Goal: Communication & Community: Answer question/provide support

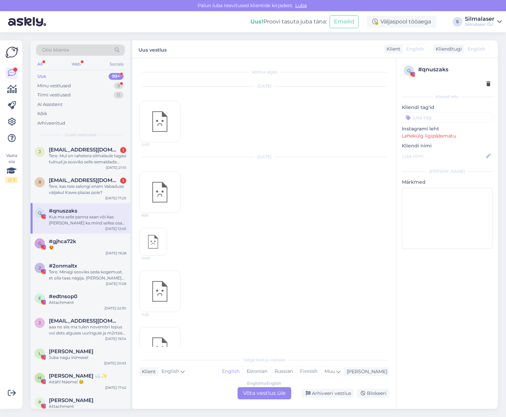
scroll to position [2277, 0]
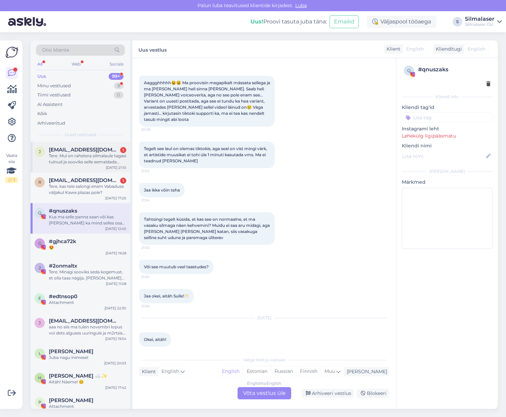
click at [95, 156] on div "Tere. Mul on rahetera silmalaule tagasi tulnud ja sooviks selle eemaldada kirur…" at bounding box center [87, 159] width 77 height 12
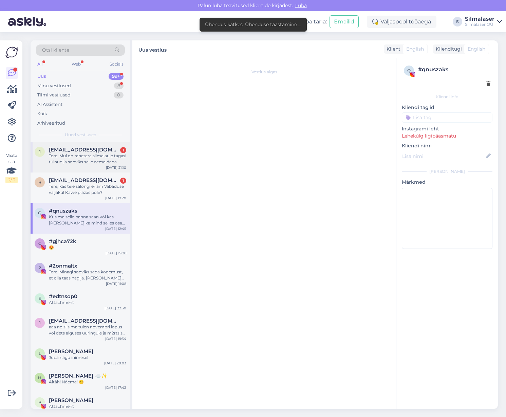
scroll to position [0, 0]
click at [70, 188] on div "Tere, kas teie salongi enam Vabaduse väljakul Kawe plazas pole?" at bounding box center [87, 189] width 77 height 12
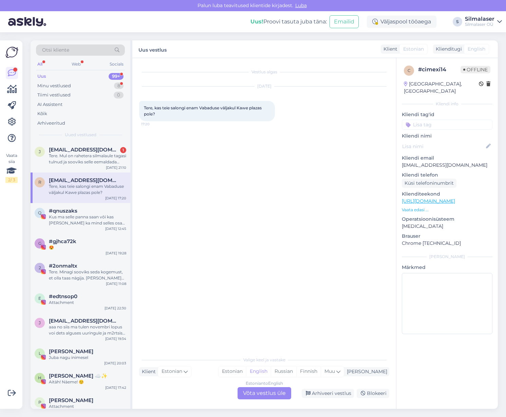
click at [262, 392] on div "Estonian to English Võta vestlus üle" at bounding box center [265, 393] width 54 height 12
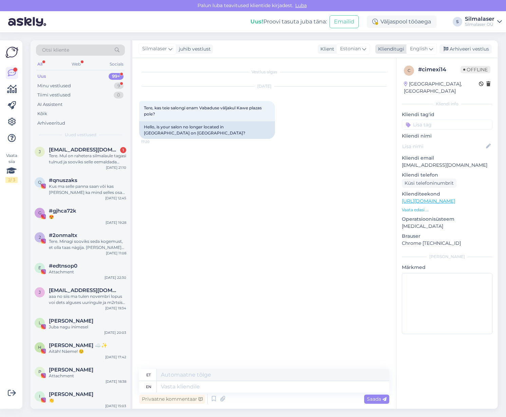
click at [422, 48] on span "English" at bounding box center [419, 48] width 18 height 7
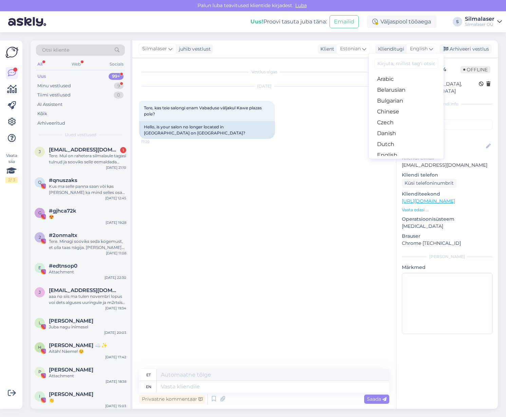
click at [397, 161] on link "Estonian" at bounding box center [406, 166] width 75 height 11
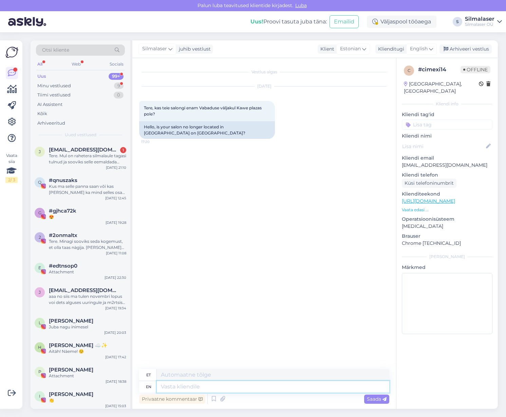
click at [167, 389] on textarea at bounding box center [273, 387] width 233 height 12
type textarea "Tere! Ei ole. Kolisime Stockmanni 5. korrusele, tulge meile siia kü"
click at [329, 381] on textarea "Tere! Ei ole. Kolisime Stockmanni 5. korrusele, tulge meile siia kü" at bounding box center [264, 385] width 250 height 14
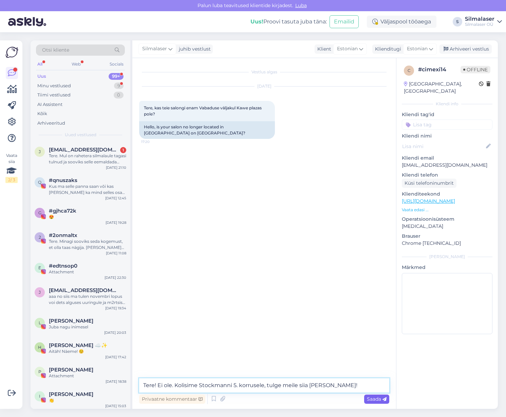
type textarea "Tere! Ei ole. Kolisime Stockmanni 5. korrusele, tulge meile siia [PERSON_NAME]!"
click at [369, 396] on span "Saada" at bounding box center [377, 399] width 20 height 6
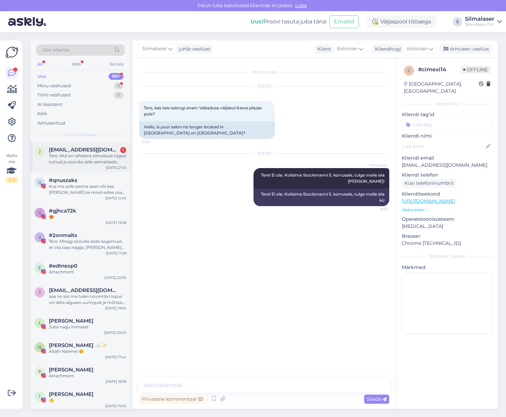
click at [93, 157] on div "Tere. Mul on rahetera silmalaule tagasi tulnud ja sooviks selle eemaldada kirur…" at bounding box center [87, 159] width 77 height 12
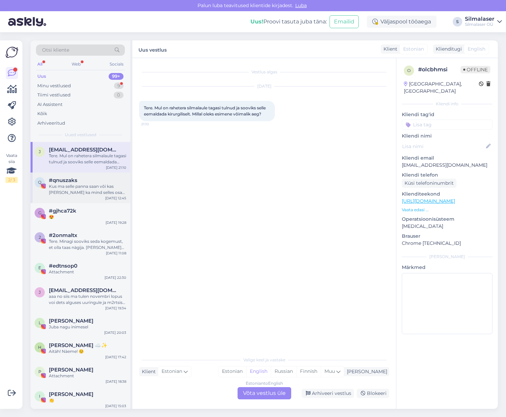
click at [91, 196] on div "q #qnuszaks Kus ma selle panna saan või kas Sa saad ka mind selles osas aidata?…" at bounding box center [81, 187] width 100 height 31
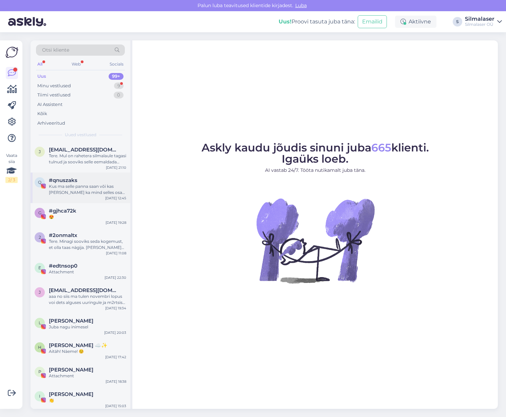
click at [61, 187] on div "Kus ma selle panna saan või kas [PERSON_NAME] ka mind selles osas aidata?" at bounding box center [87, 189] width 77 height 12
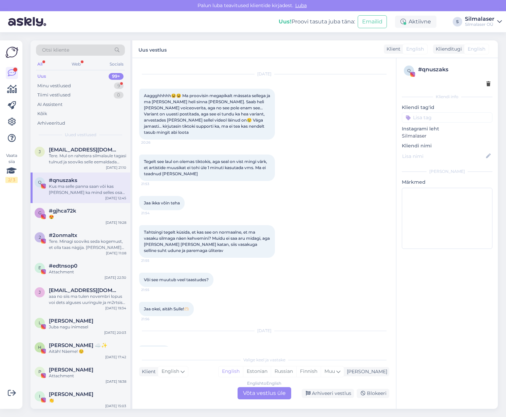
scroll to position [2263, 0]
click at [70, 210] on span "#gjhca72k" at bounding box center [62, 211] width 27 height 6
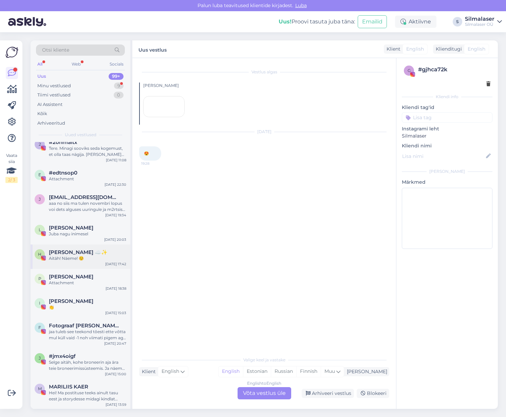
scroll to position [89, 0]
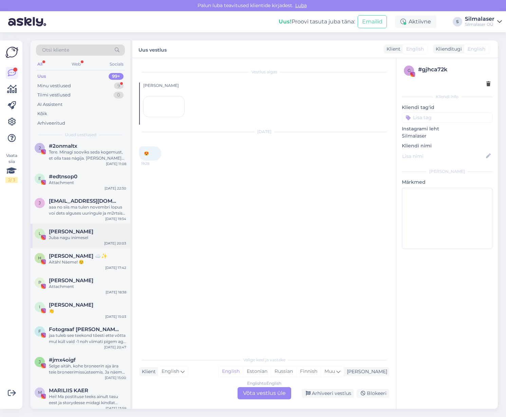
click at [78, 235] on div "Juba nagu inimesel" at bounding box center [87, 238] width 77 height 6
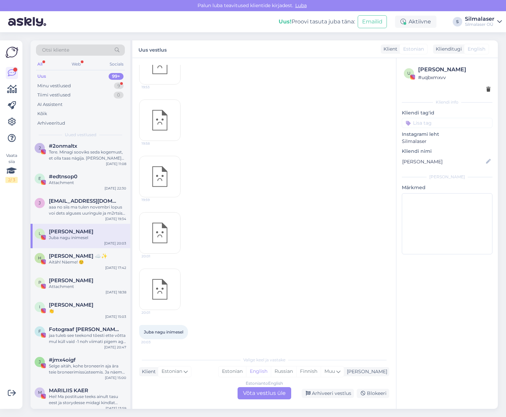
scroll to position [2111, 0]
click at [67, 84] on div "Minu vestlused" at bounding box center [54, 85] width 34 height 7
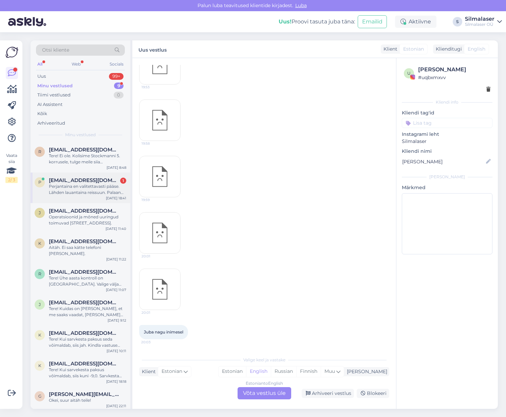
click at [84, 192] on div "Perjantaina en valitettavasti pääse. Lähden lauantaina reissuun. Palaan asiaan …" at bounding box center [87, 189] width 77 height 12
